Goal: Task Accomplishment & Management: Use online tool/utility

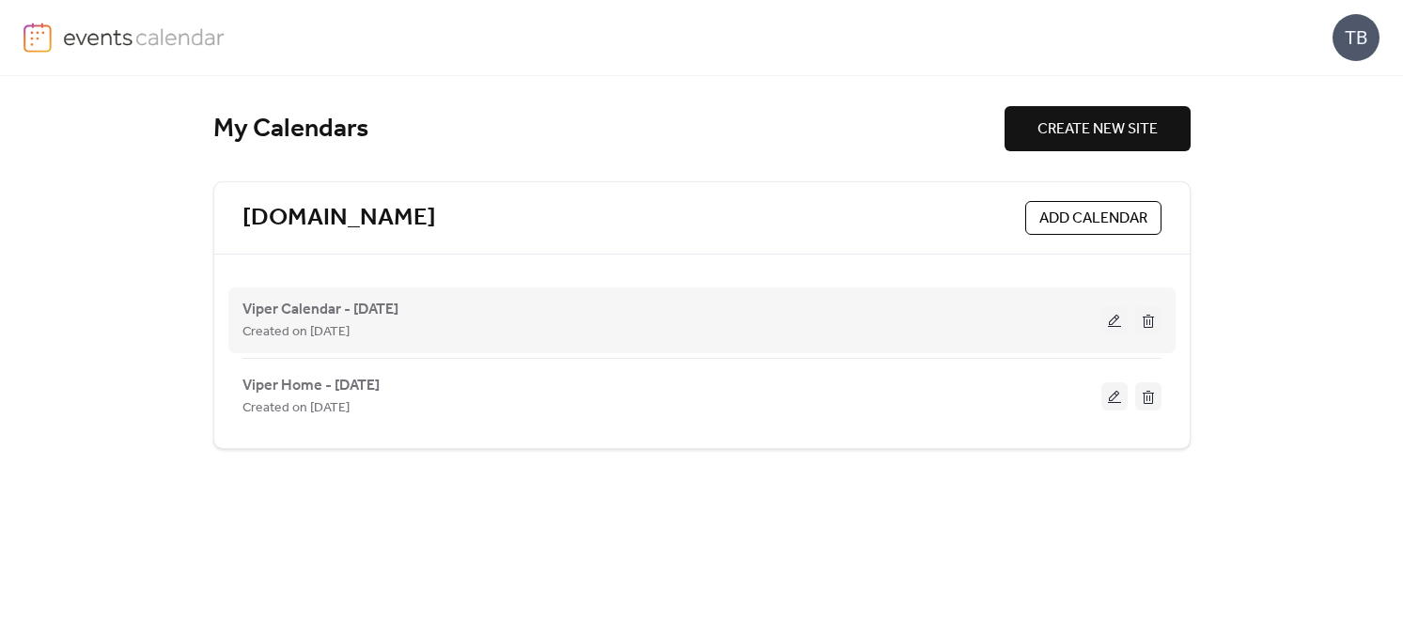
click at [1120, 324] on button at bounding box center [1115, 320] width 26 height 28
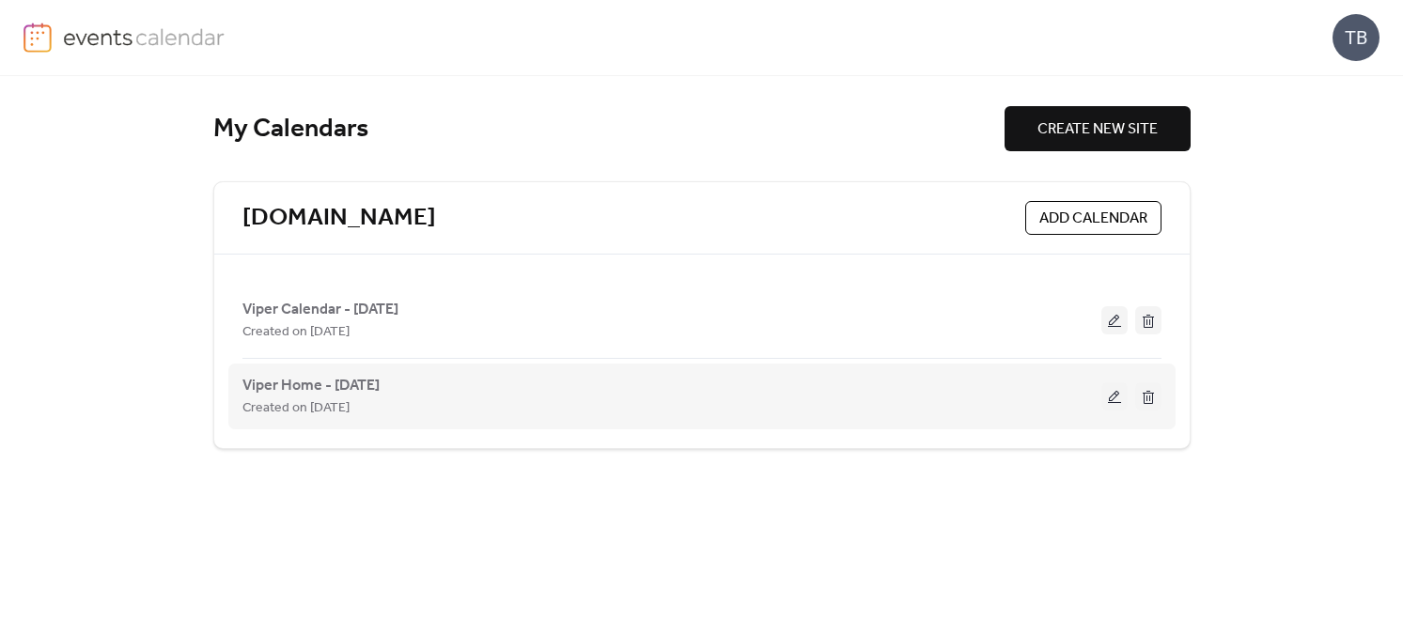
click at [1114, 398] on button at bounding box center [1115, 397] width 26 height 28
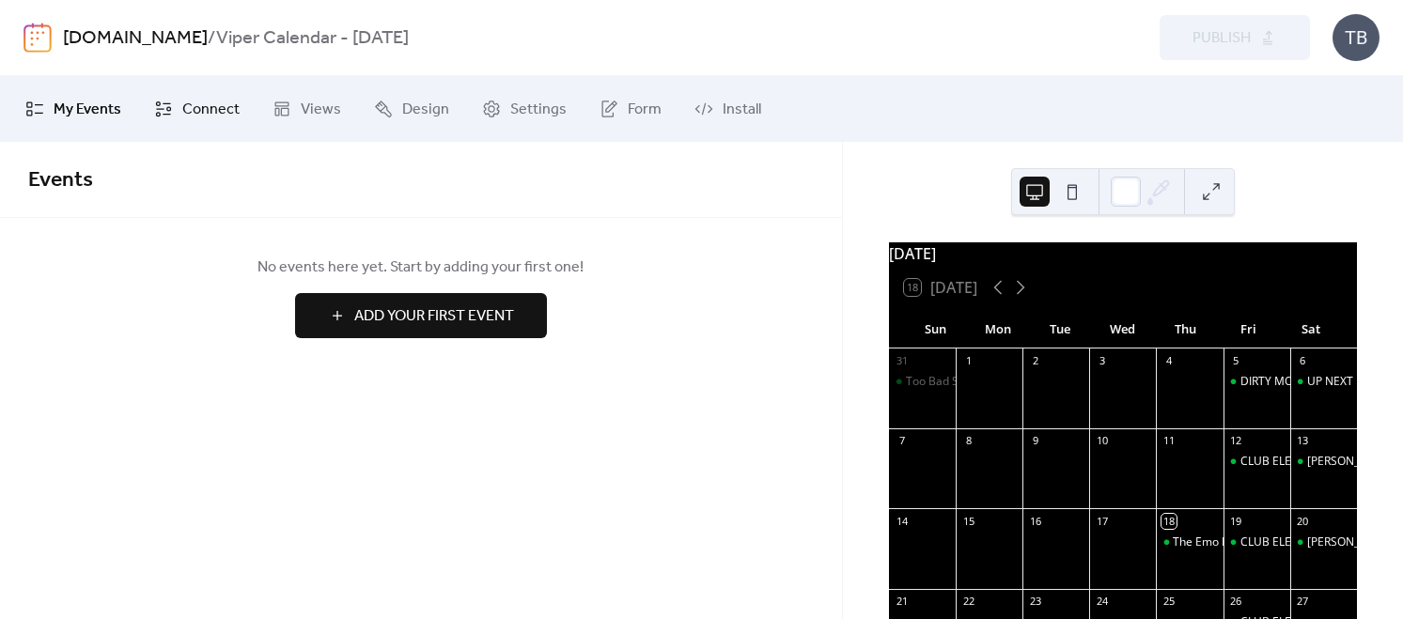
click at [221, 106] on span "Connect" at bounding box center [210, 110] width 57 height 23
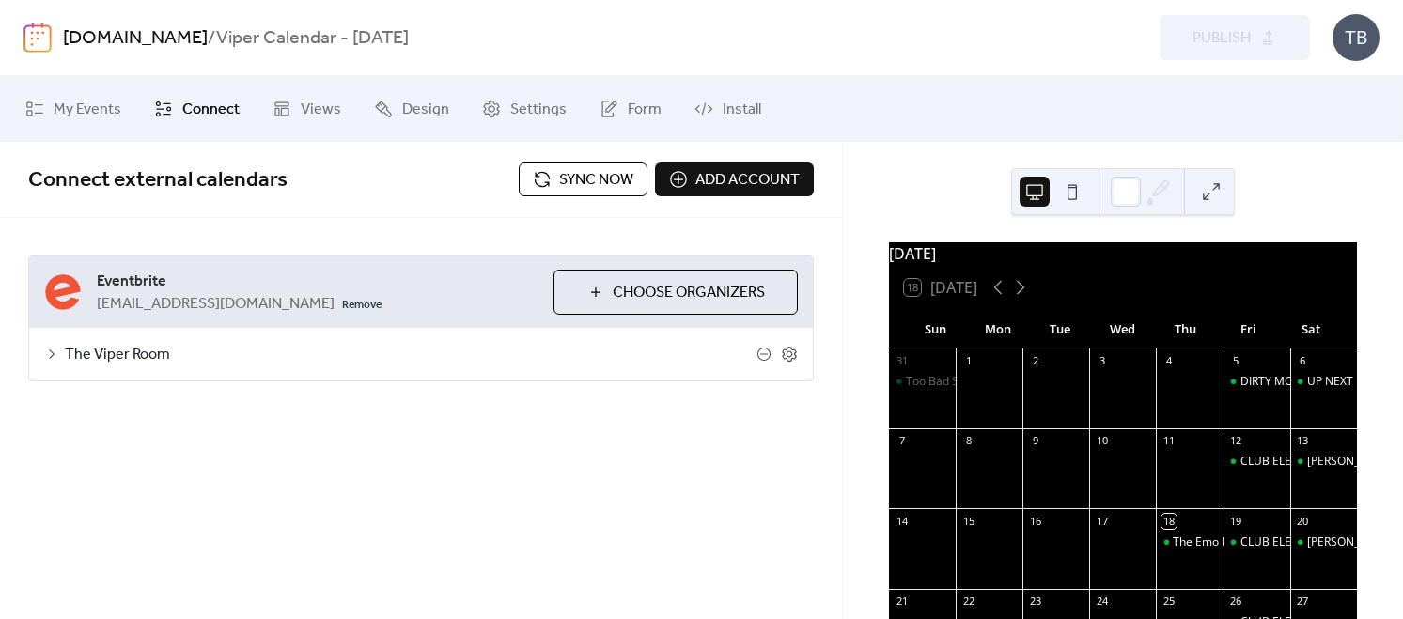
click at [585, 183] on span "Sync now" at bounding box center [596, 180] width 74 height 23
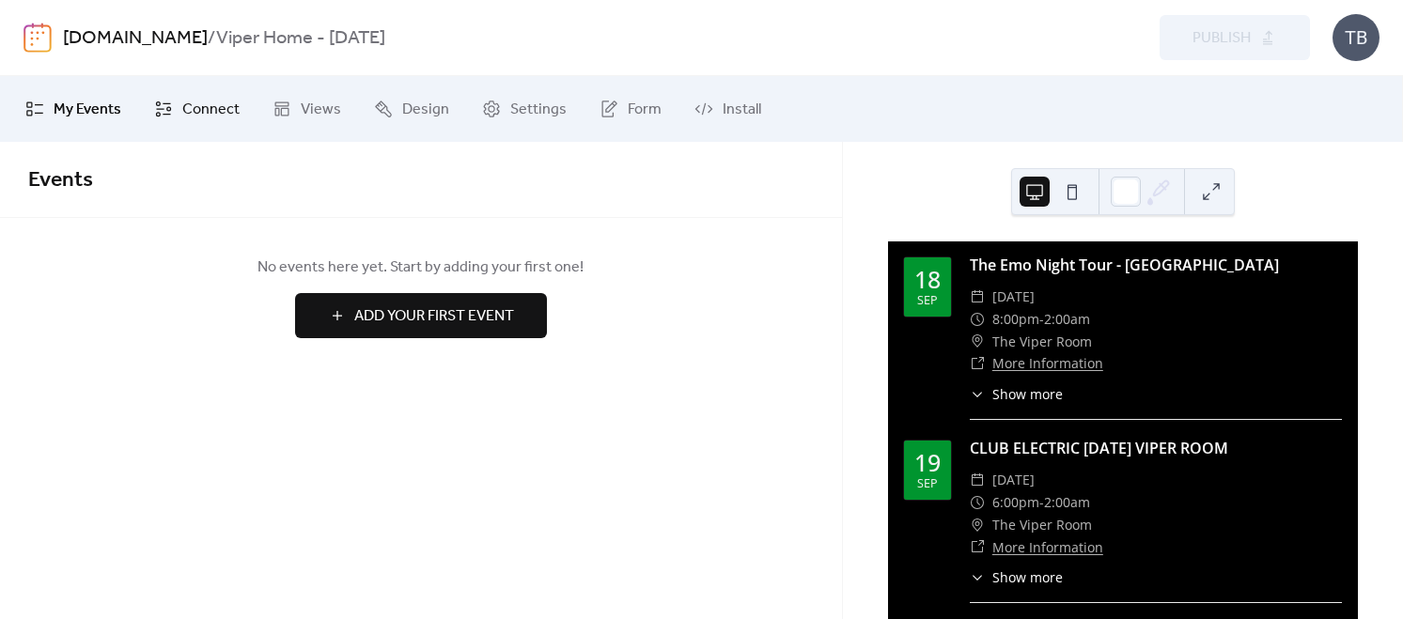
click at [210, 109] on span "Connect" at bounding box center [210, 110] width 57 height 23
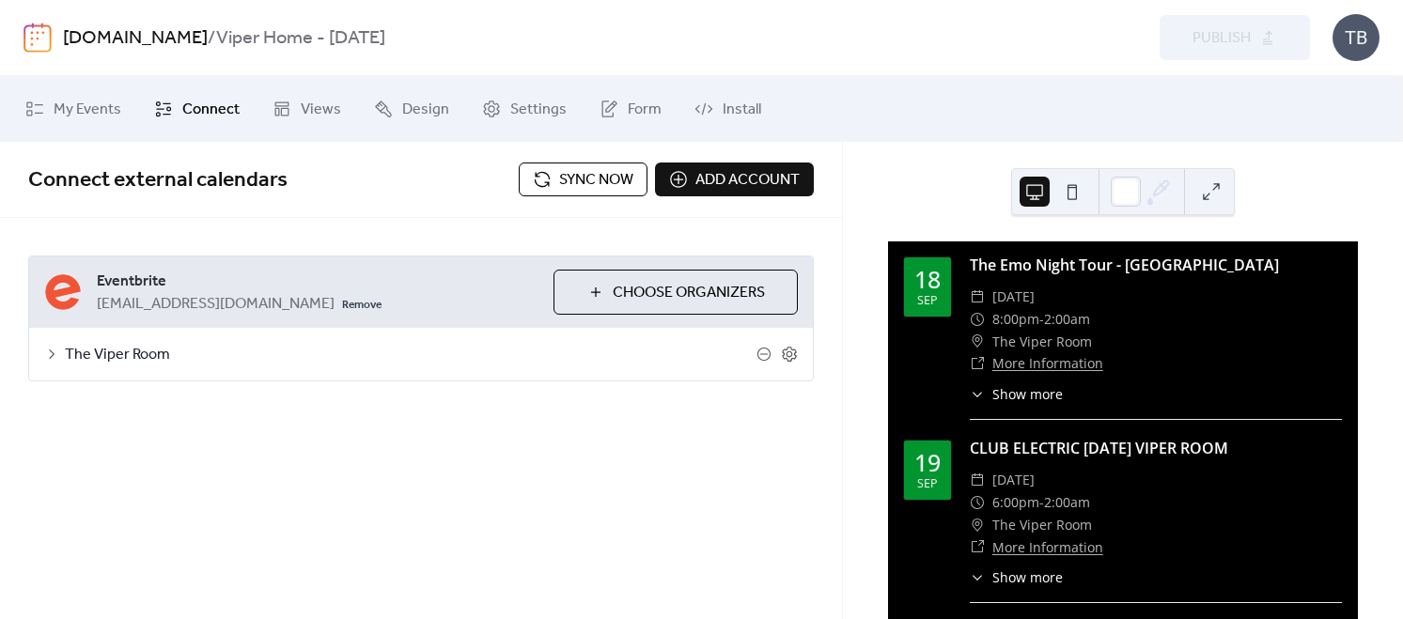
click at [568, 188] on span "Sync now" at bounding box center [596, 180] width 74 height 23
click at [1206, 400] on div "​ Show more The Emo Night Tour - Hollywood" at bounding box center [1156, 394] width 372 height 20
click at [595, 173] on span "Sync now" at bounding box center [596, 180] width 74 height 23
click at [596, 185] on span "Sync now" at bounding box center [596, 180] width 74 height 23
